Goal: Task Accomplishment & Management: Manage account settings

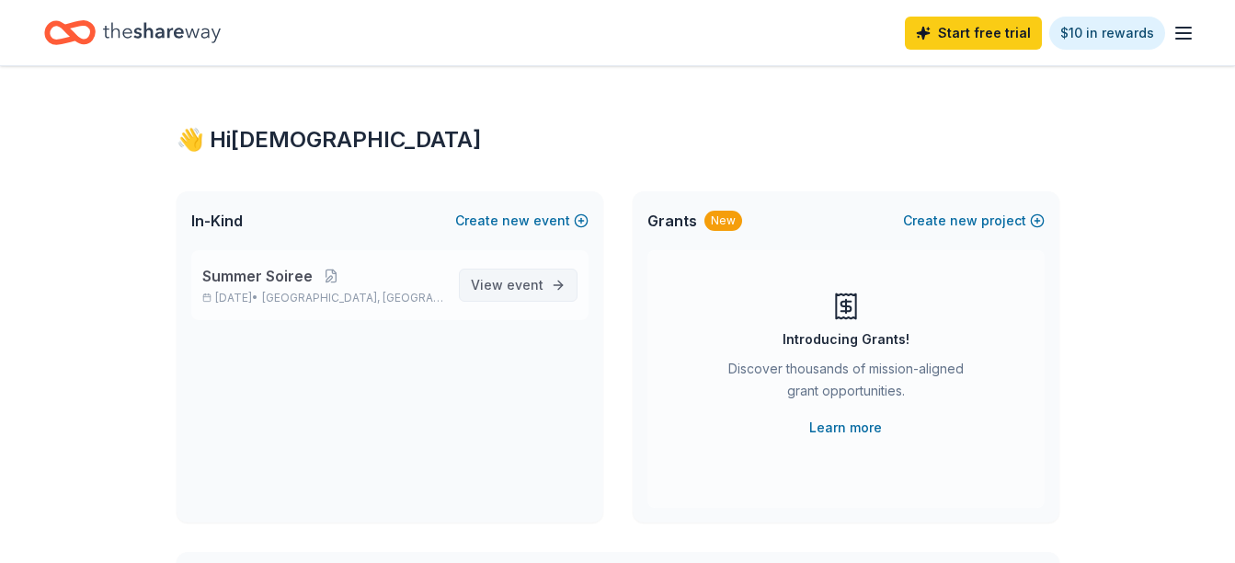
click at [552, 295] on link "View event" at bounding box center [518, 285] width 119 height 33
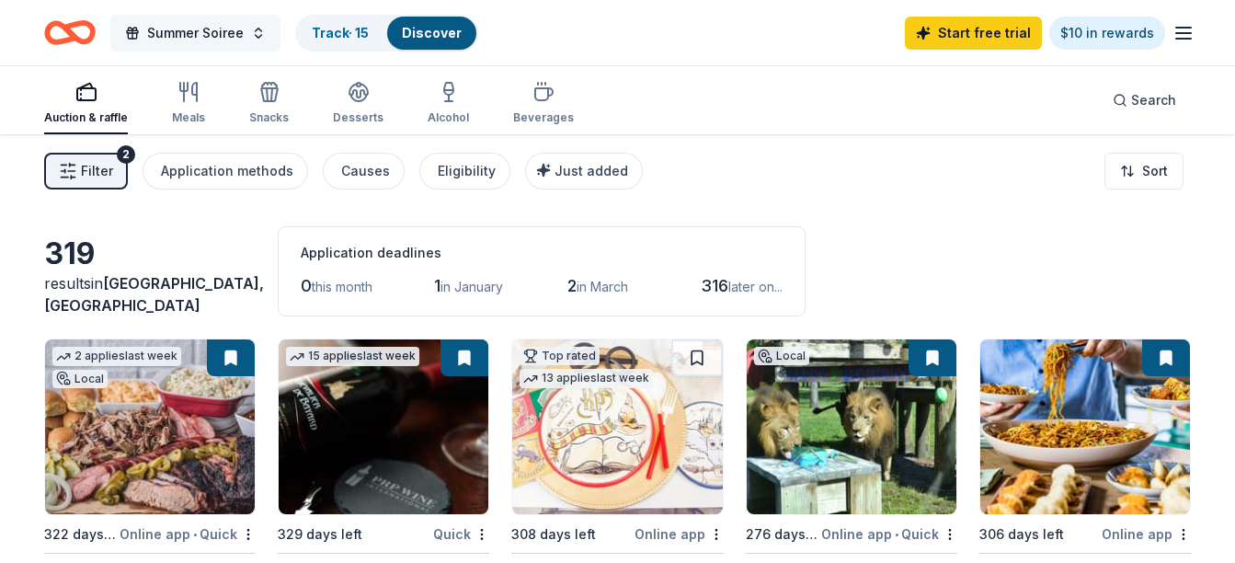
click at [205, 47] on button "Summer Soiree" at bounding box center [195, 33] width 170 height 37
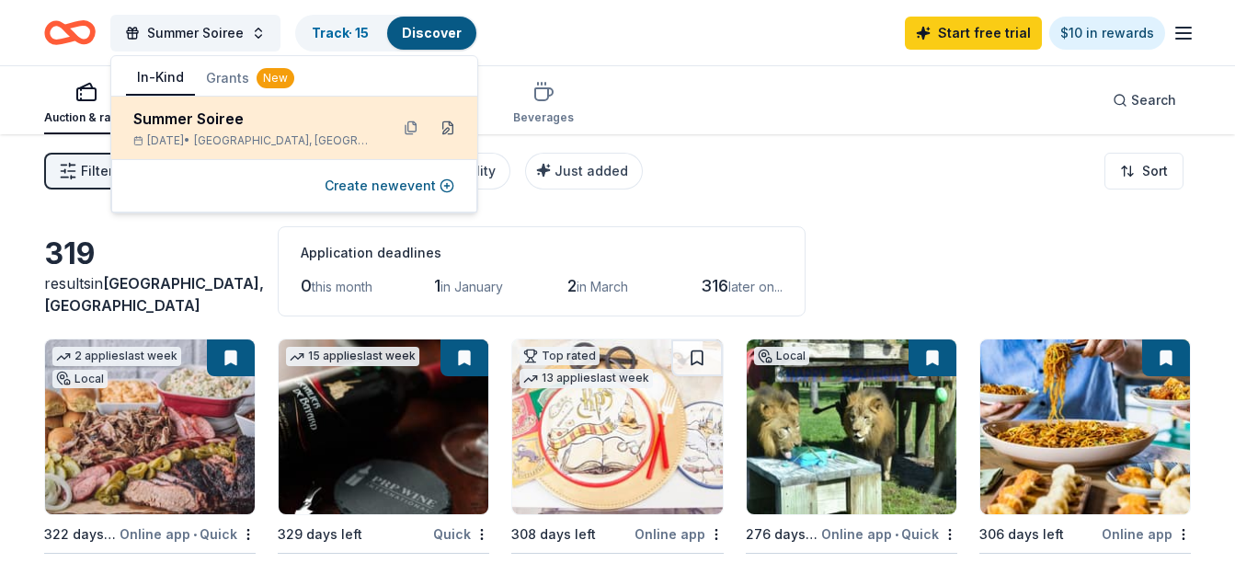
click at [448, 130] on button at bounding box center [447, 127] width 29 height 29
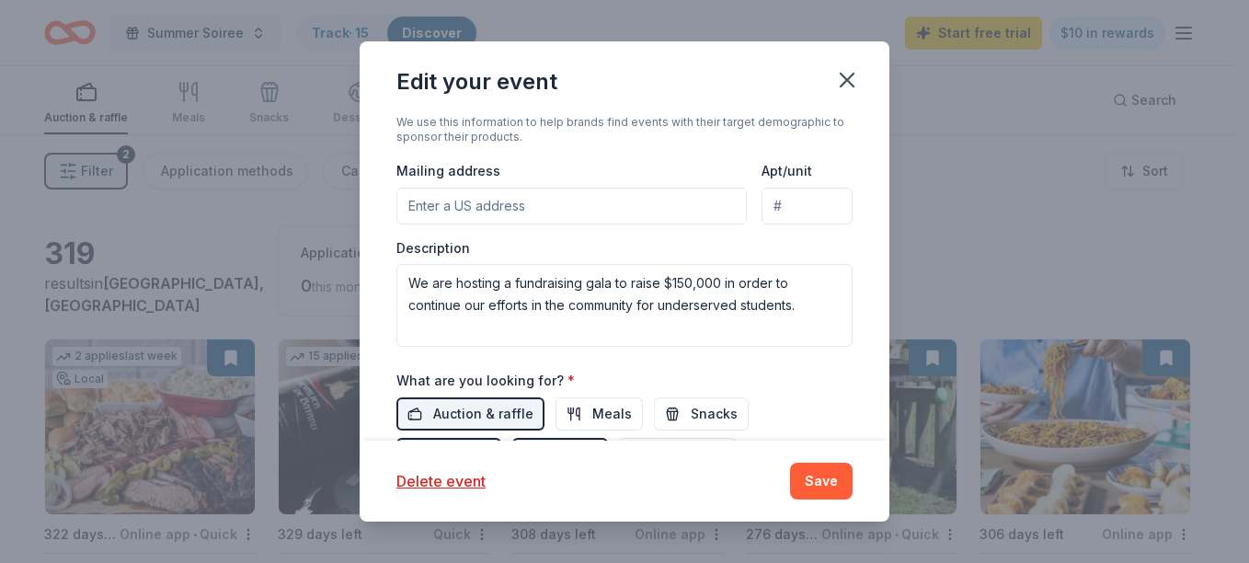
scroll to position [545, 0]
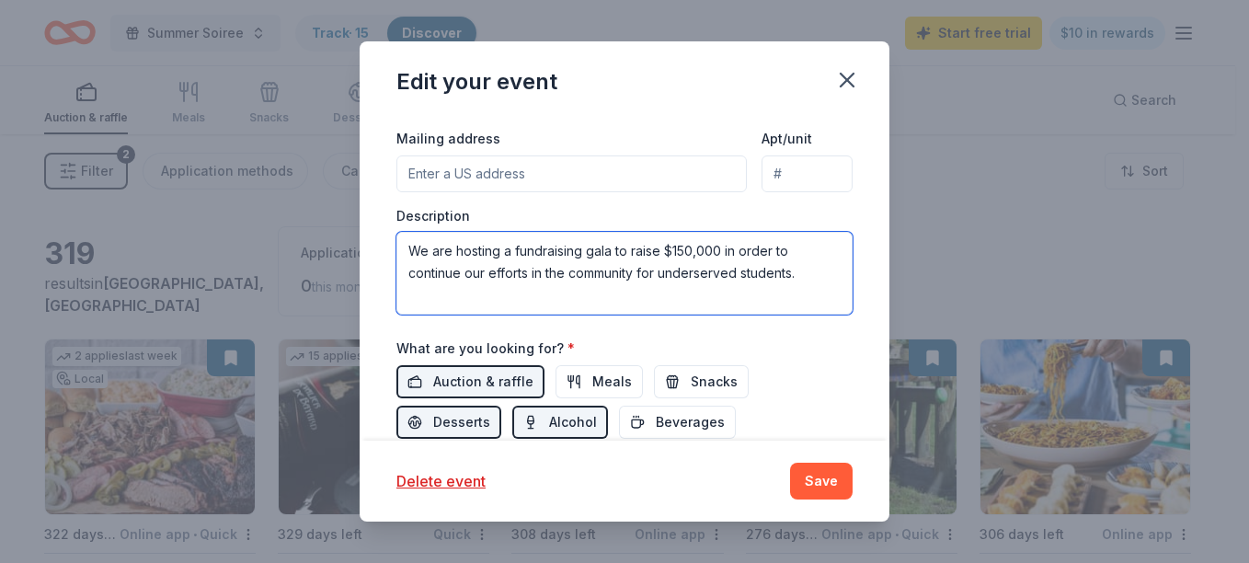
click at [812, 276] on textarea "We are hosting a fundraising gala to raise $150,000 in order to continue our ef…" at bounding box center [624, 273] width 456 height 83
drag, startPoint x: 812, startPoint y: 277, endPoint x: 350, endPoint y: 290, distance: 462.0
click at [350, 290] on div "Edit your event Update donors you've applied to Let donors know of any updates …" at bounding box center [624, 281] width 1249 height 563
paste textarea "We’re fundraising to fuel a mission that transforms lives. The Bold Foundation …"
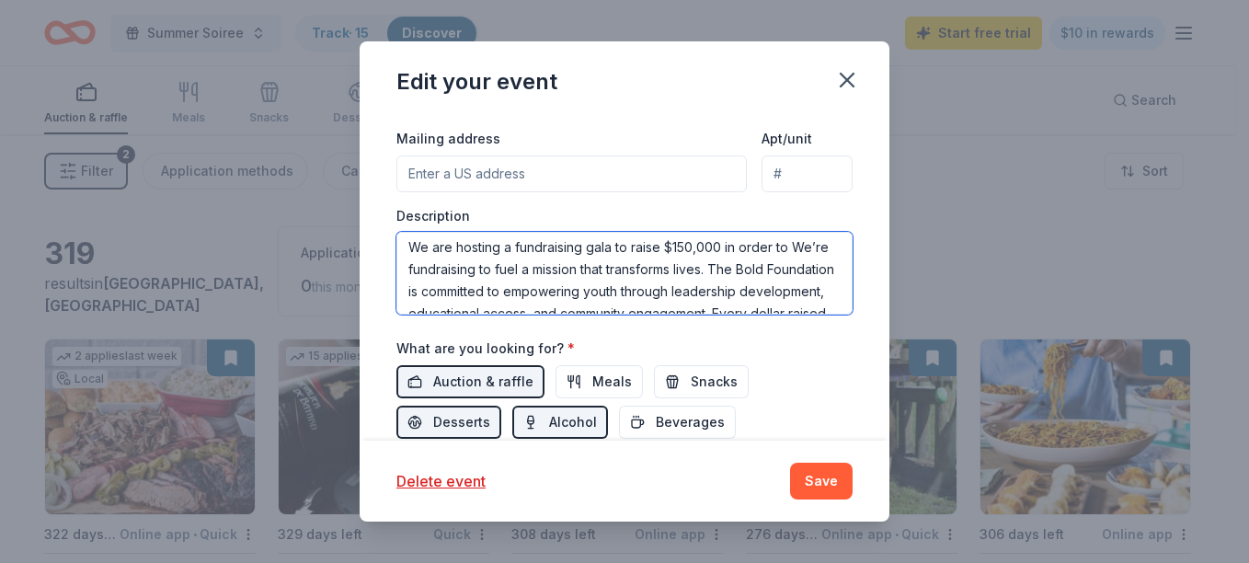
scroll to position [0, 0]
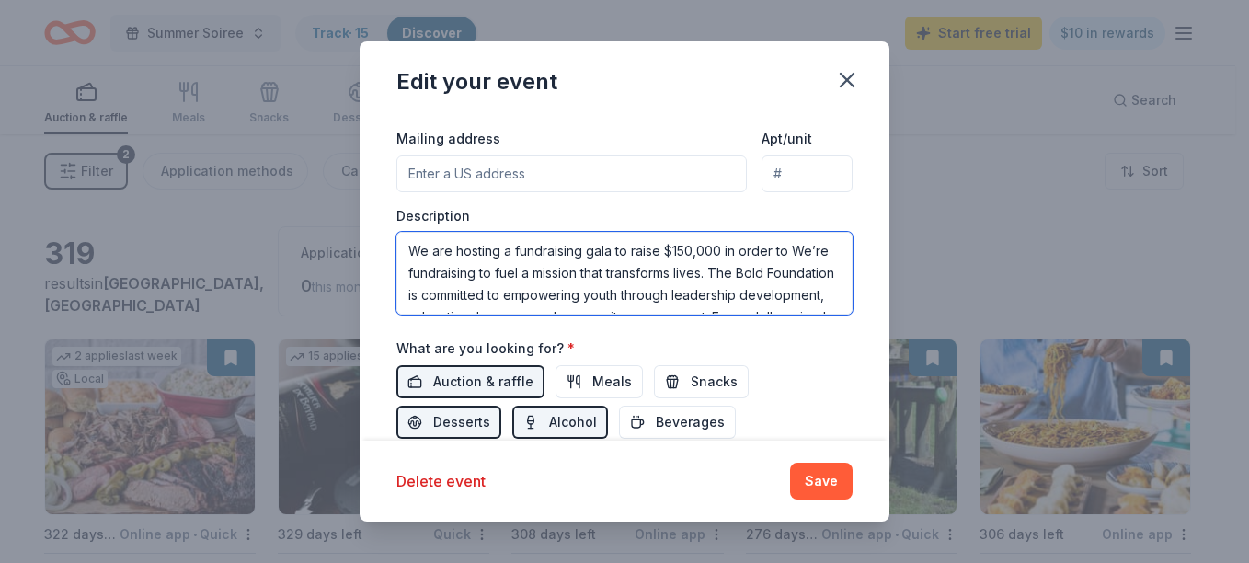
drag, startPoint x: 799, startPoint y: 246, endPoint x: 666, endPoint y: 256, distance: 132.9
click at [666, 256] on textarea "We are hosting a fundraising gala to raise $150,000 in order to We’re fundraisi…" at bounding box center [624, 273] width 456 height 83
click at [769, 251] on textarea "We are hosting a fundraising gala to raise $150,000 in order to We’re fundraisi…" at bounding box center [624, 273] width 456 height 83
click at [513, 273] on textarea "We are hosting a fundraising gala to raise $150,000 in order to We’re fundraisi…" at bounding box center [624, 273] width 456 height 83
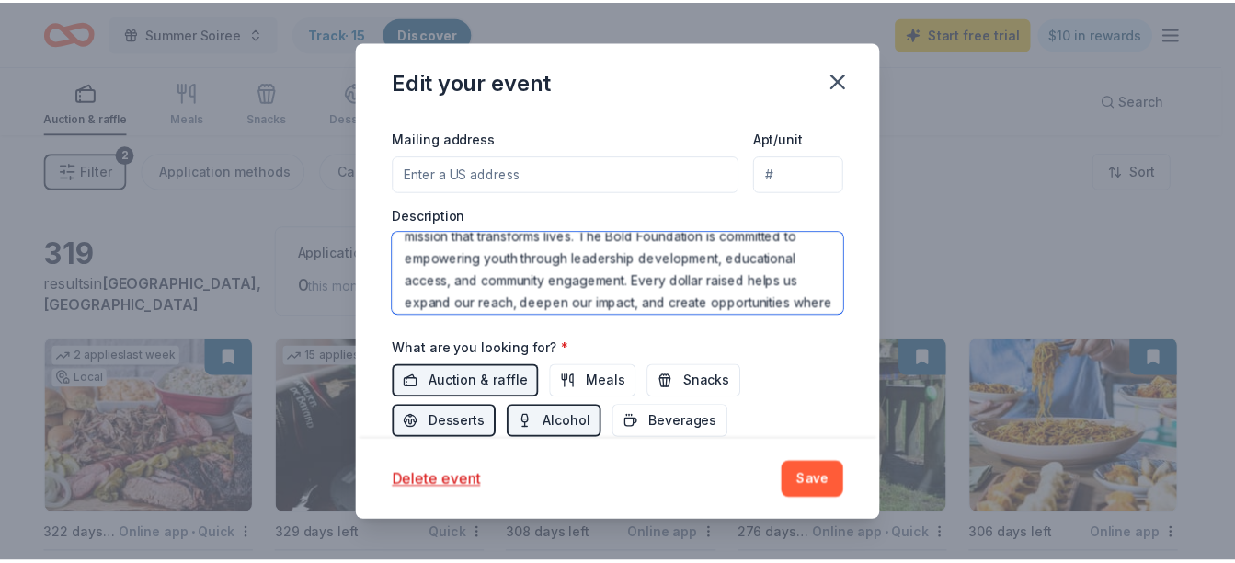
scroll to position [66, 0]
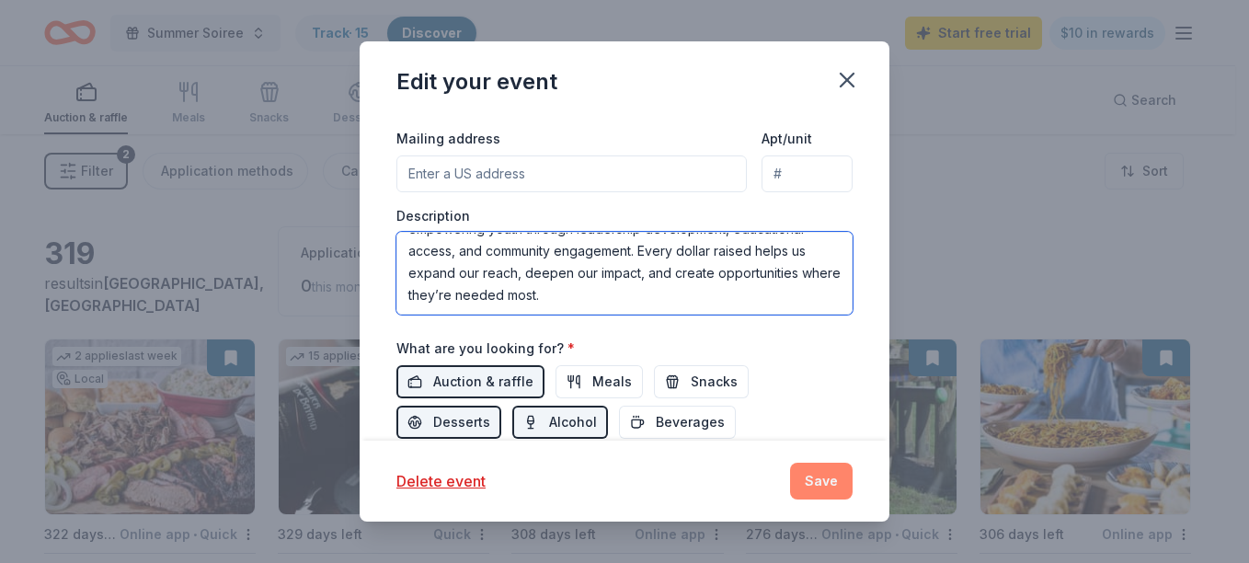
type textarea "We are hosting a fundraising gala to raise $150,000 in order to fuel a mission …"
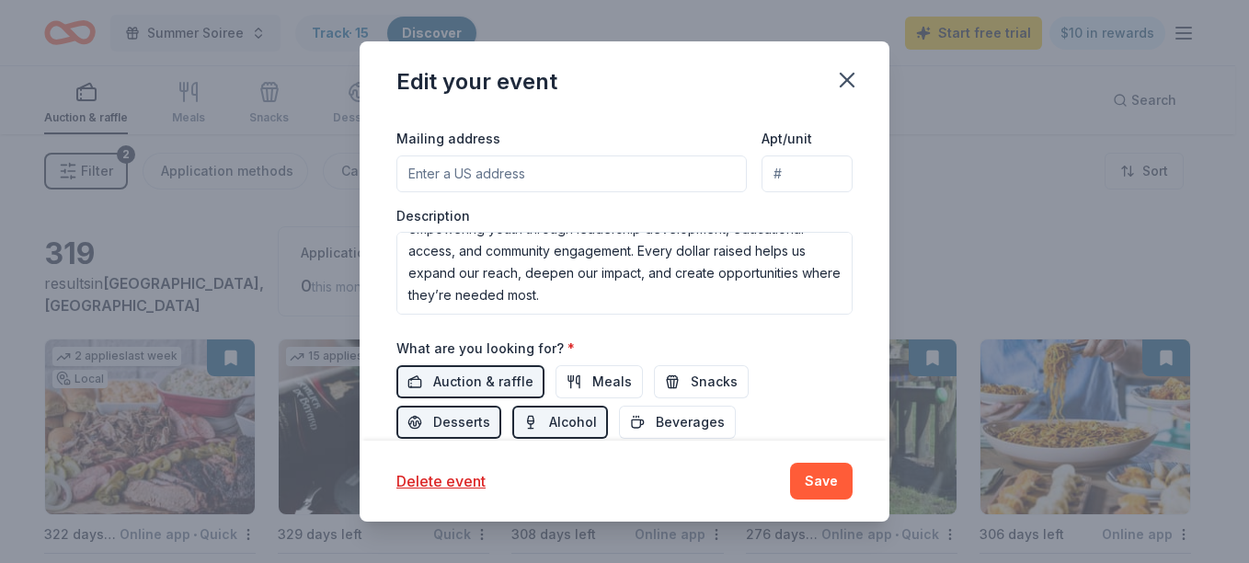
click at [826, 490] on button "Save" at bounding box center [821, 481] width 63 height 37
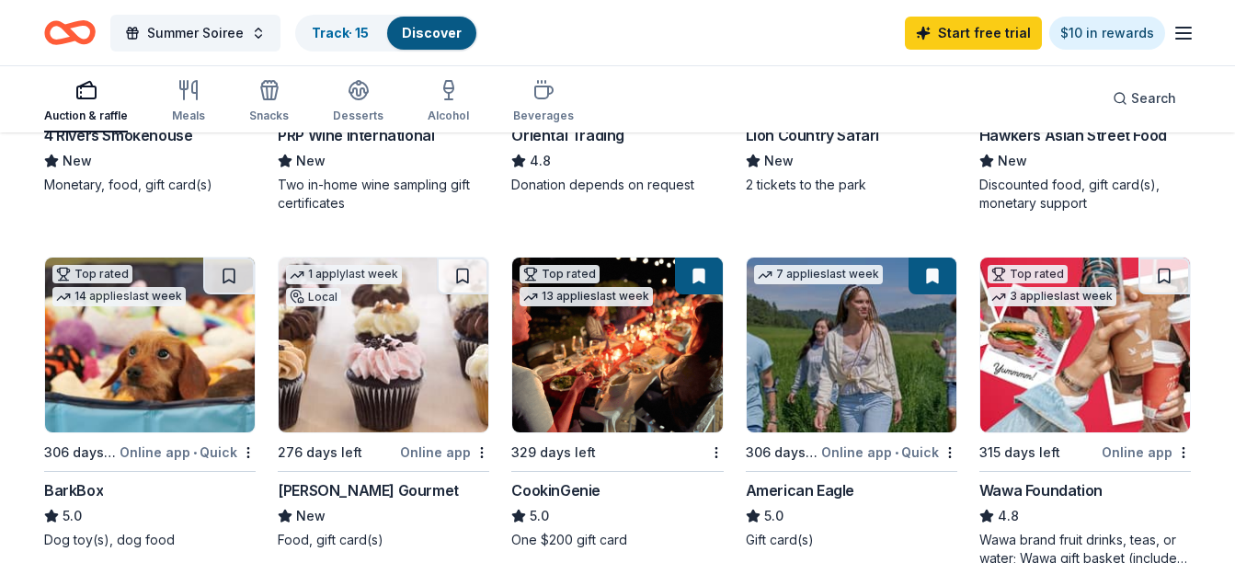
scroll to position [494, 0]
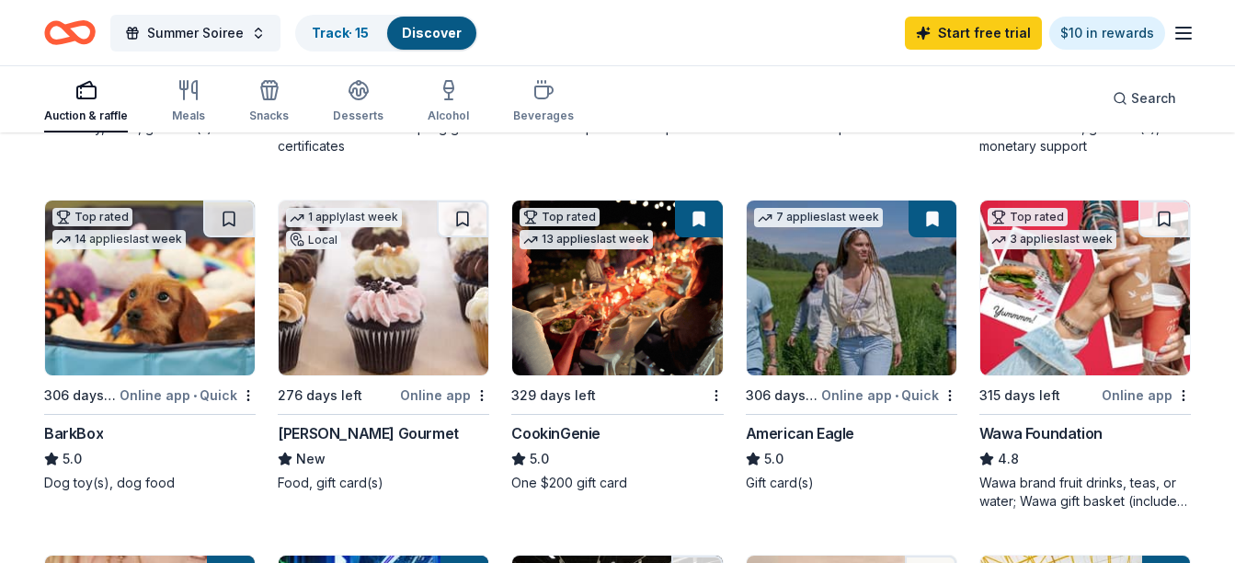
click at [641, 311] on img at bounding box center [617, 288] width 210 height 175
click at [344, 30] on link "Track · 15" at bounding box center [340, 33] width 57 height 16
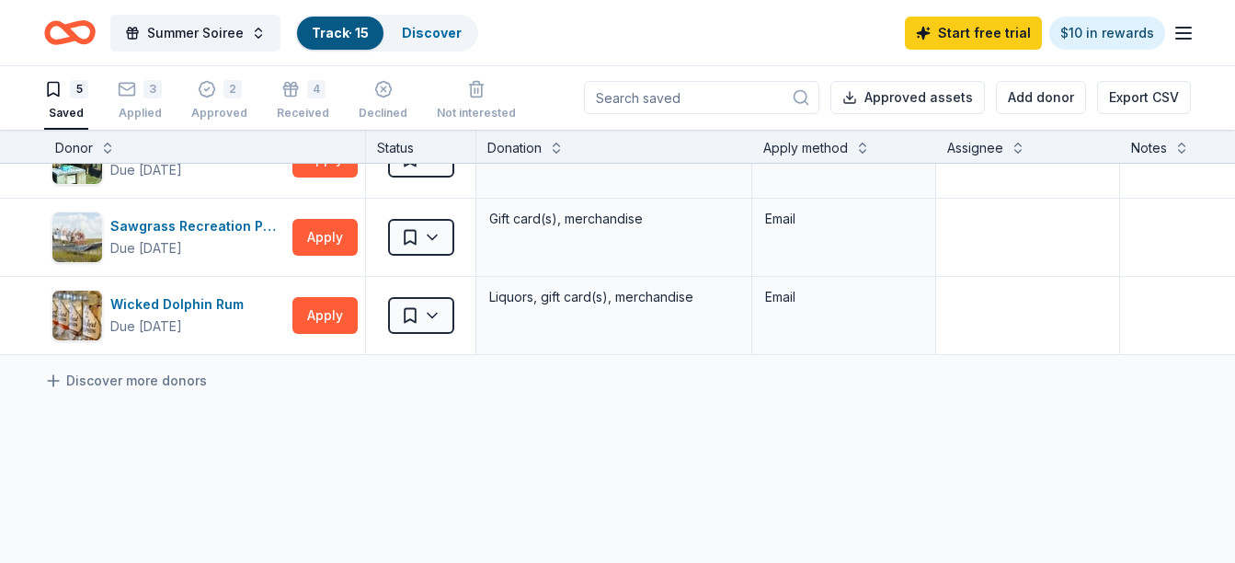
scroll to position [201, 0]
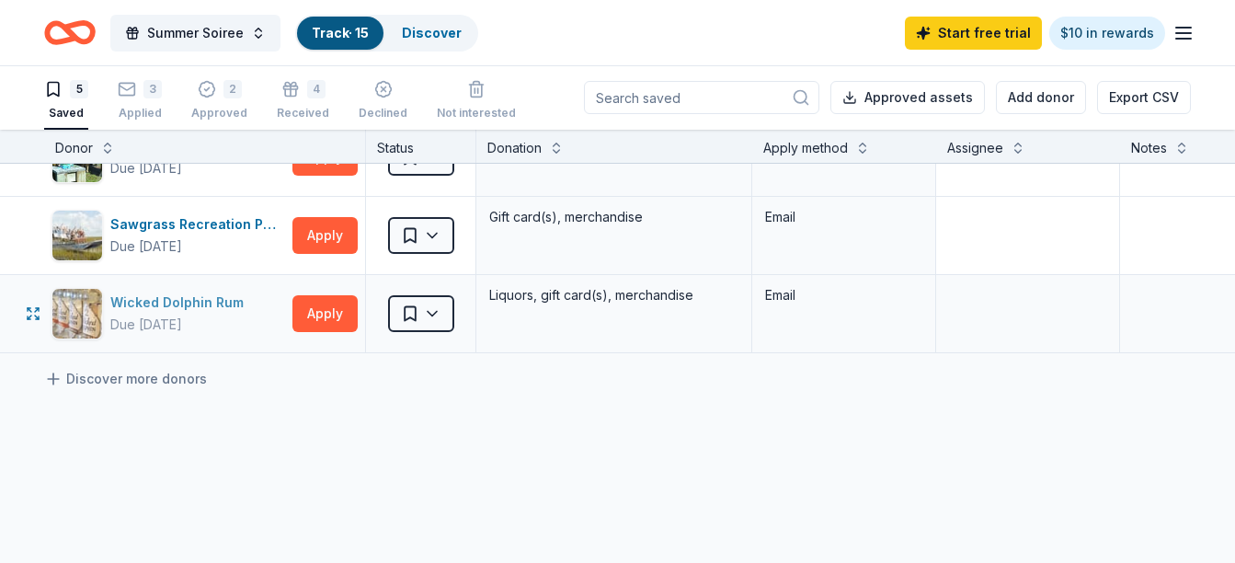
click at [258, 303] on div "Wicked Dolphin Rum Due in 156 days" at bounding box center [169, 314] width 234 height 52
